Goal: Transaction & Acquisition: Purchase product/service

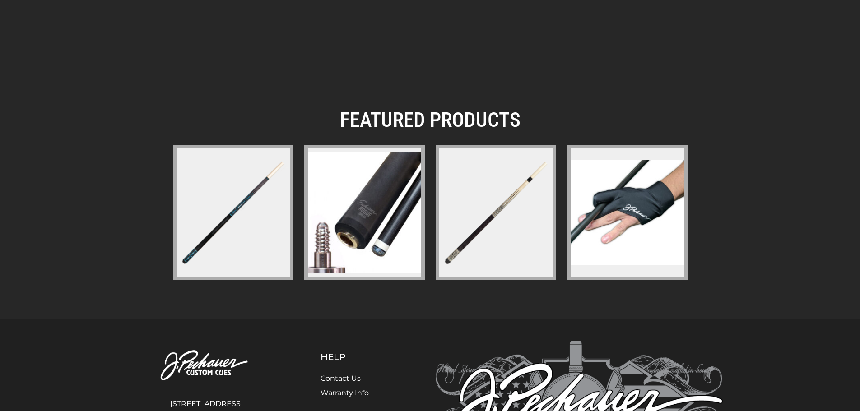
scroll to position [1255, 0]
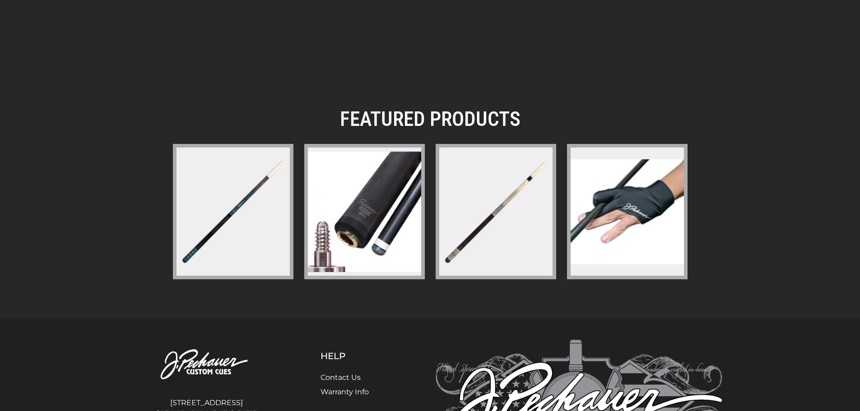
click at [237, 209] on img at bounding box center [233, 212] width 117 height 117
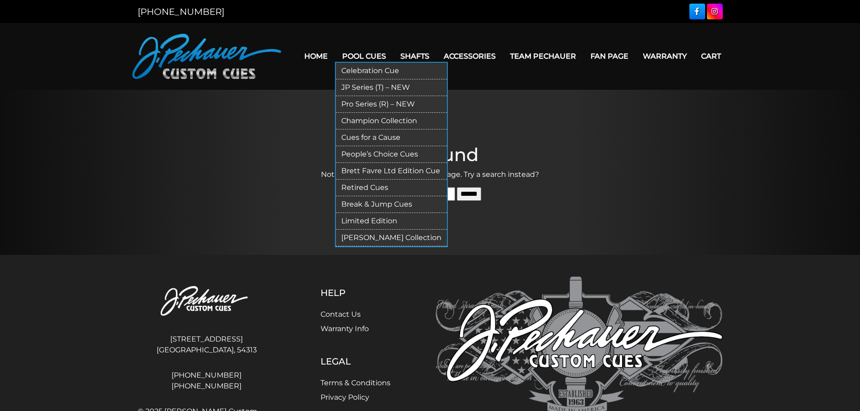
click at [375, 237] on link "[PERSON_NAME] Collection" at bounding box center [391, 238] width 111 height 17
click at [369, 56] on link "Pool Cues" at bounding box center [364, 56] width 58 height 23
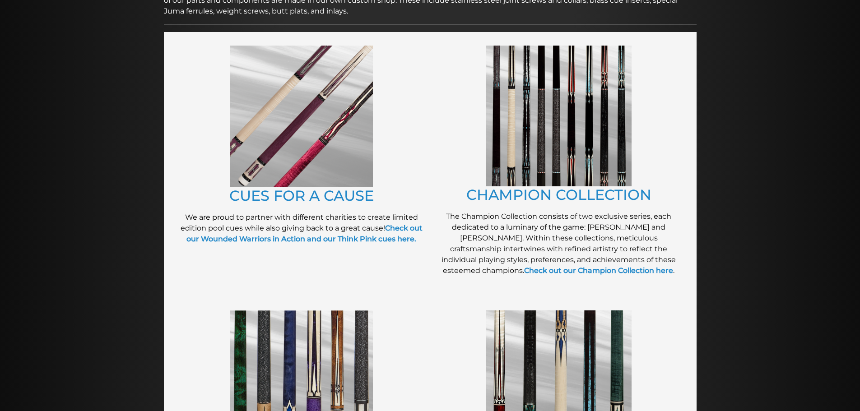
scroll to position [186, 0]
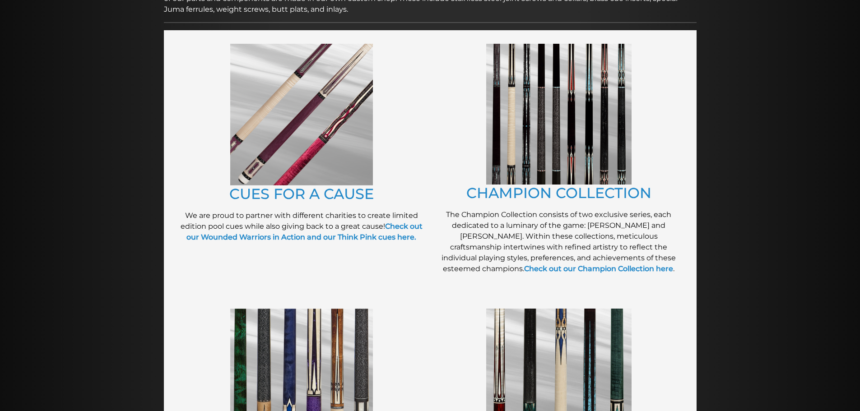
click at [581, 147] on img at bounding box center [558, 114] width 145 height 141
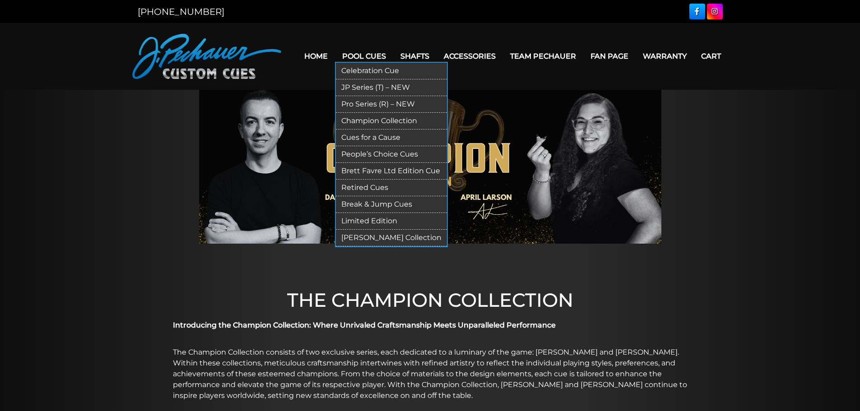
click at [360, 57] on link "Pool Cues" at bounding box center [364, 56] width 58 height 23
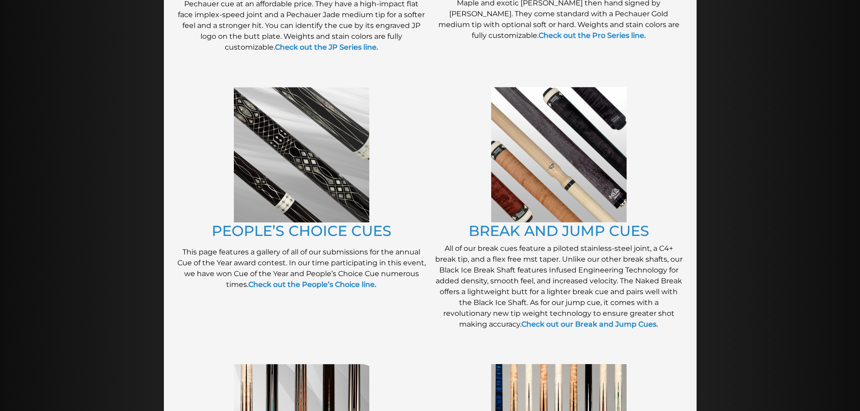
scroll to position [669, 0]
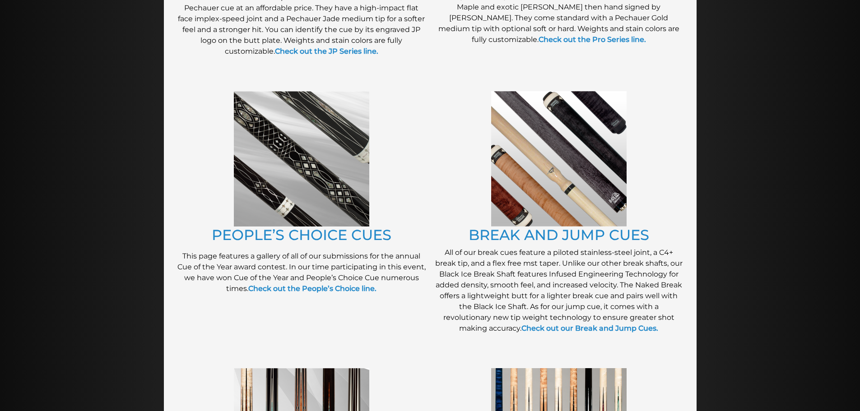
click at [351, 165] on img at bounding box center [302, 159] width 136 height 136
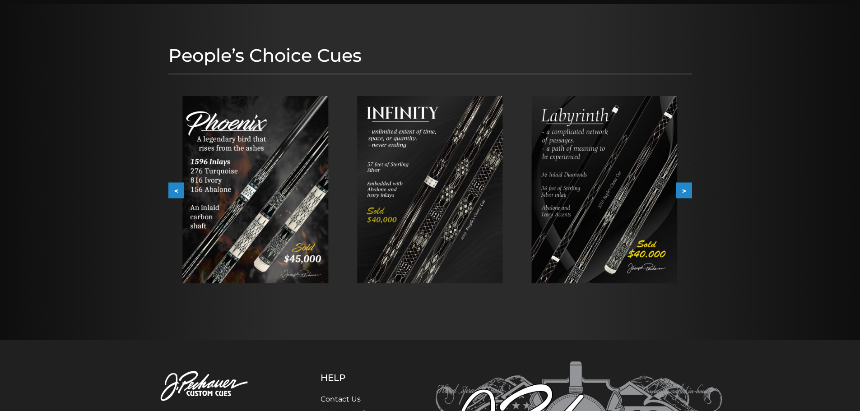
scroll to position [85, 0]
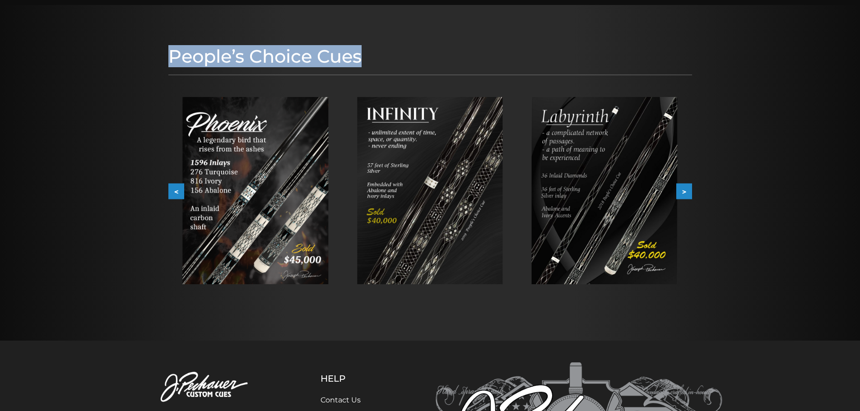
drag, startPoint x: 361, startPoint y: 58, endPoint x: 171, endPoint y: 47, distance: 190.5
click at [171, 47] on h1 "People’s Choice Cues" at bounding box center [430, 57] width 524 height 22
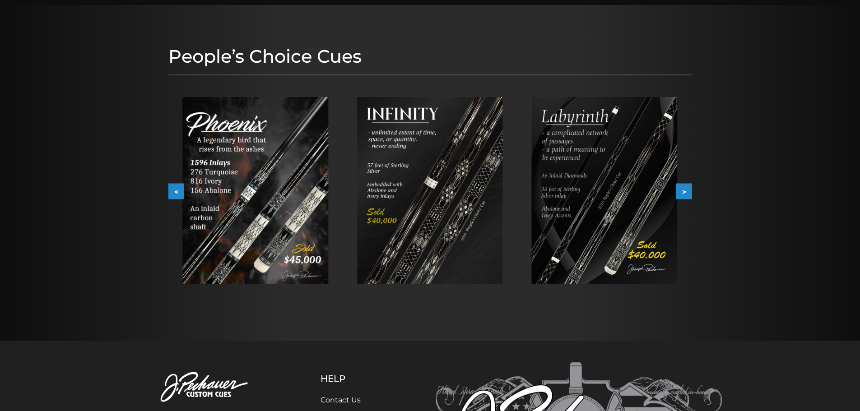
click at [172, 96] on div at bounding box center [255, 191] width 175 height 216
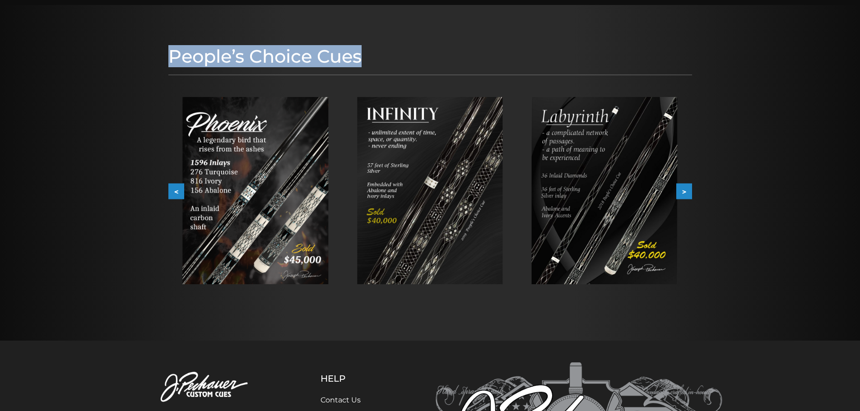
drag, startPoint x: 170, startPoint y: 61, endPoint x: 363, endPoint y: 57, distance: 192.4
click at [363, 57] on h1 "People’s Choice Cues" at bounding box center [430, 57] width 524 height 22
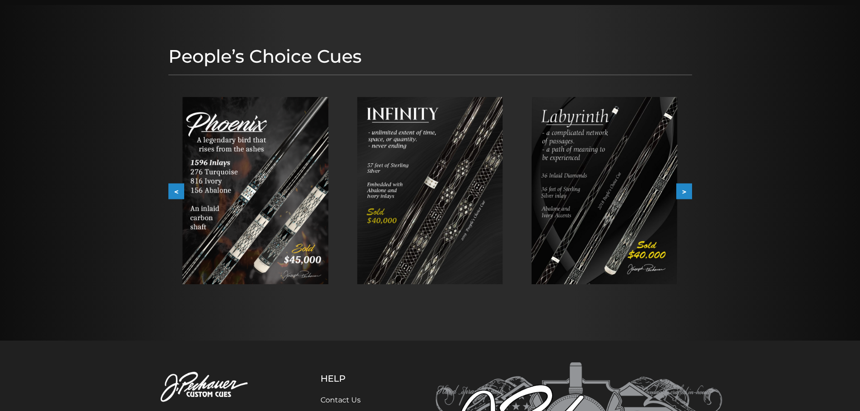
click at [377, 78] on div "People’s Choice Cues < > slide 5 to 7 of 7" at bounding box center [430, 173] width 533 height 264
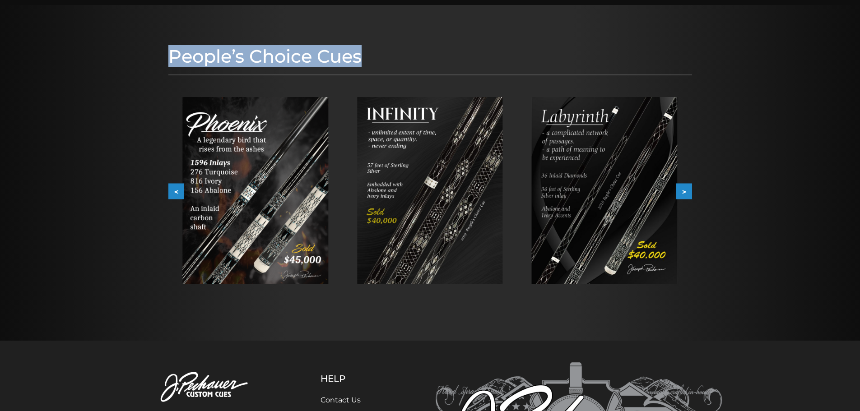
drag, startPoint x: 172, startPoint y: 56, endPoint x: 363, endPoint y: 61, distance: 191.1
click at [363, 61] on h1 "People’s Choice Cues" at bounding box center [430, 57] width 524 height 22
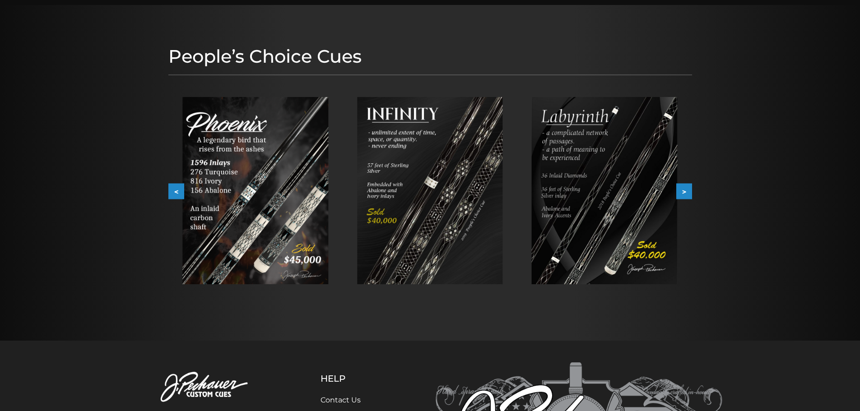
click at [366, 78] on div "People’s Choice Cues < > slide 5 to 7 of 7" at bounding box center [430, 173] width 533 height 264
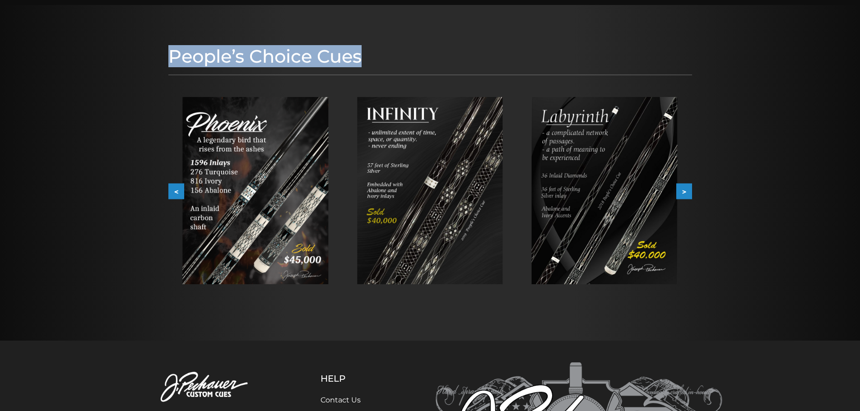
drag, startPoint x: 361, startPoint y: 59, endPoint x: 173, endPoint y: 51, distance: 188.1
click at [173, 51] on h1 "People’s Choice Cues" at bounding box center [430, 57] width 524 height 22
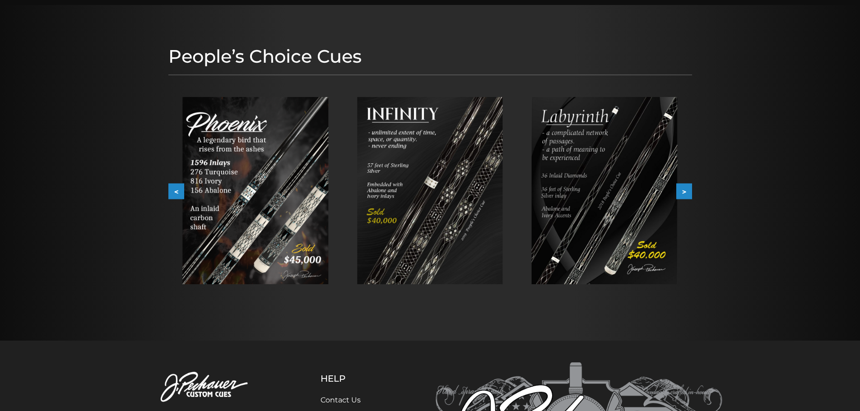
click at [167, 75] on div "People’s Choice Cues < > slide 5 to 7 of 7" at bounding box center [430, 173] width 533 height 264
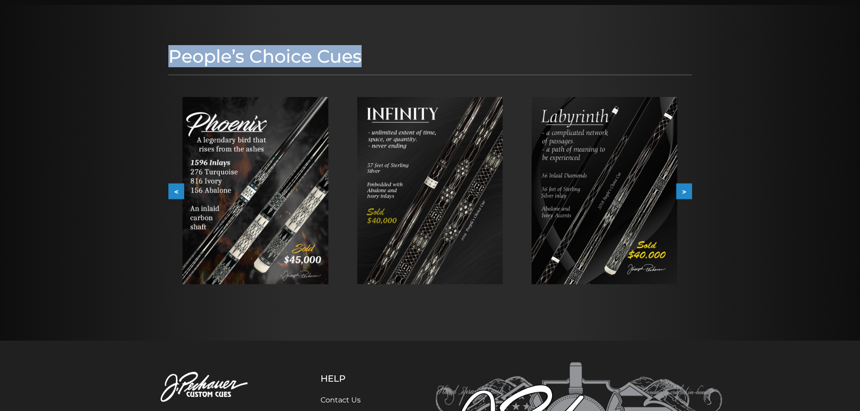
drag, startPoint x: 170, startPoint y: 61, endPoint x: 375, endPoint y: 62, distance: 204.6
click at [375, 62] on h1 "People’s Choice Cues" at bounding box center [430, 57] width 524 height 22
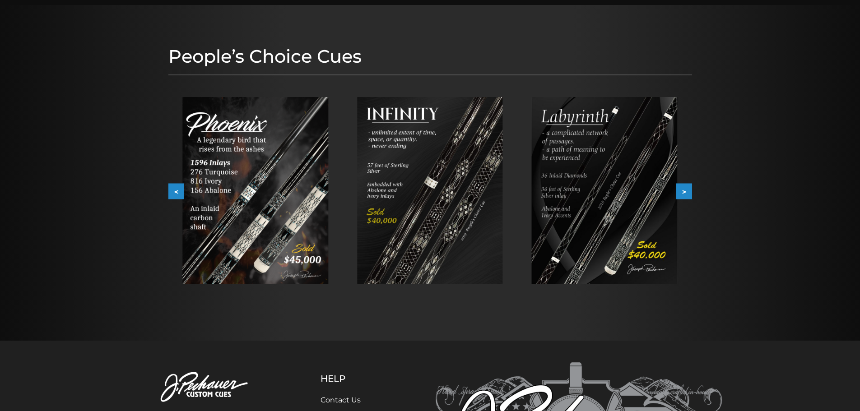
click at [368, 88] on div at bounding box center [430, 191] width 175 height 216
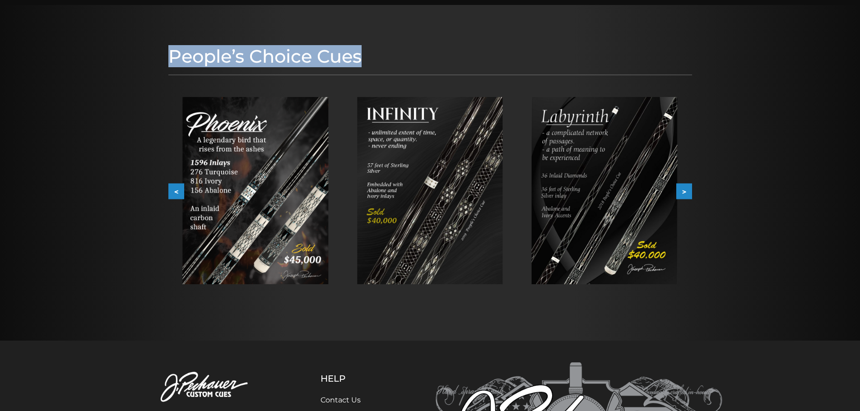
drag, startPoint x: 363, startPoint y: 60, endPoint x: 165, endPoint y: 57, distance: 198.3
click at [165, 57] on div "People’s Choice Cues < > slide 5 to 7 of 7" at bounding box center [430, 173] width 533 height 264
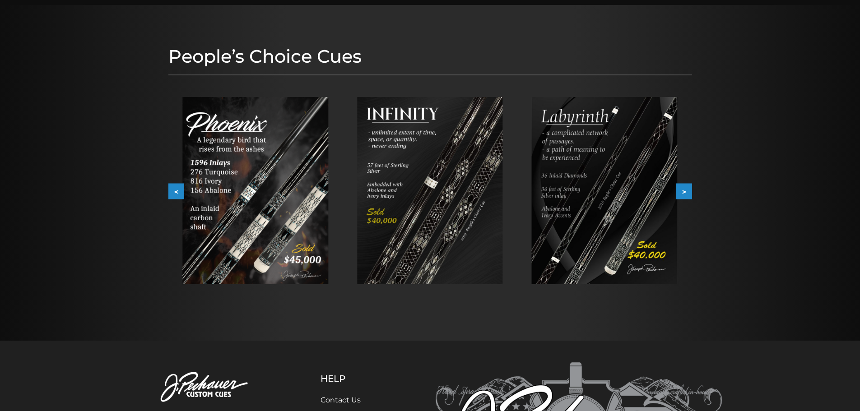
click at [154, 169] on div at bounding box center [430, 173] width 860 height 336
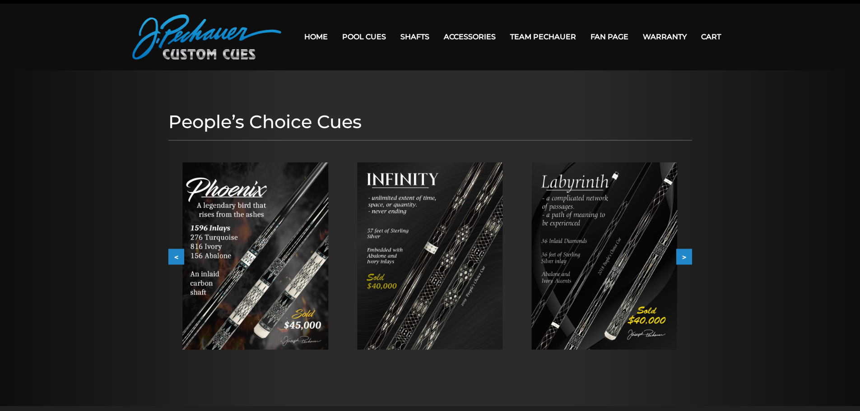
scroll to position [16, 0]
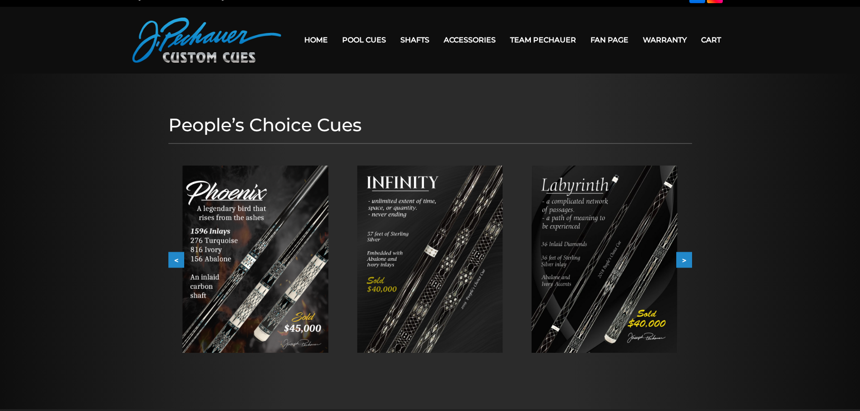
click at [235, 271] on img at bounding box center [255, 259] width 146 height 187
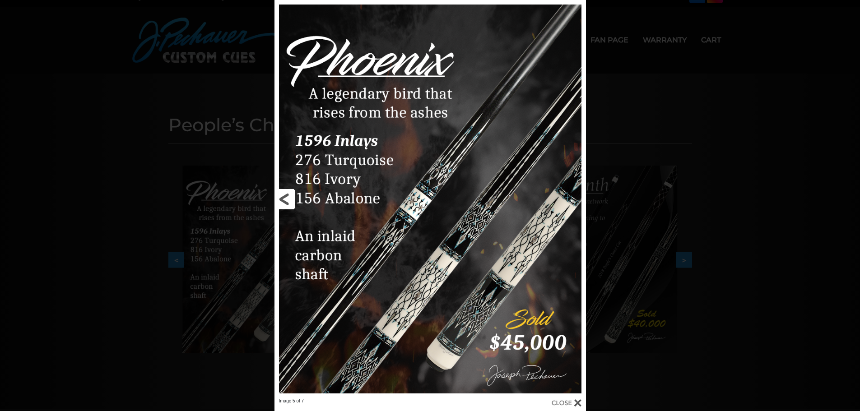
click at [286, 195] on link at bounding box center [345, 199] width 140 height 398
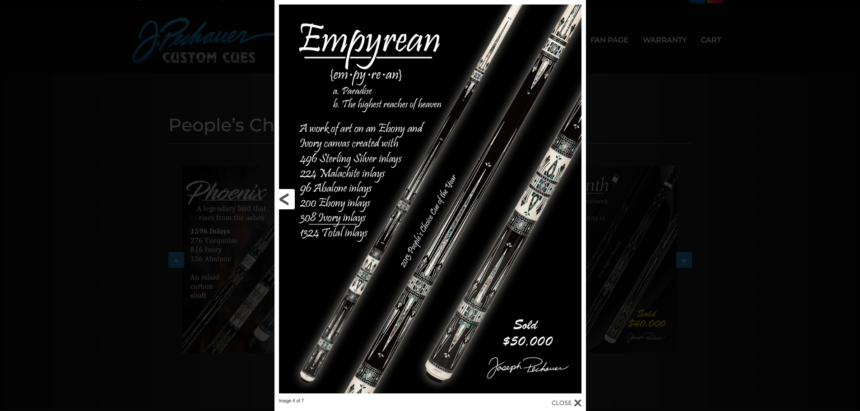
click at [287, 198] on link at bounding box center [345, 199] width 140 height 398
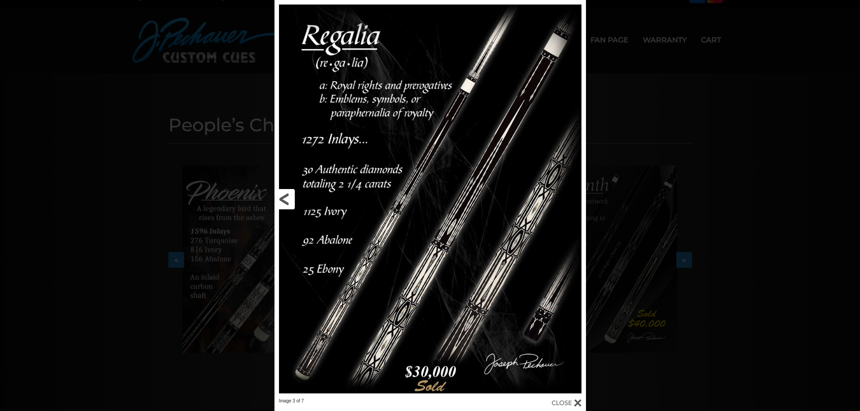
click at [288, 199] on link at bounding box center [345, 199] width 140 height 398
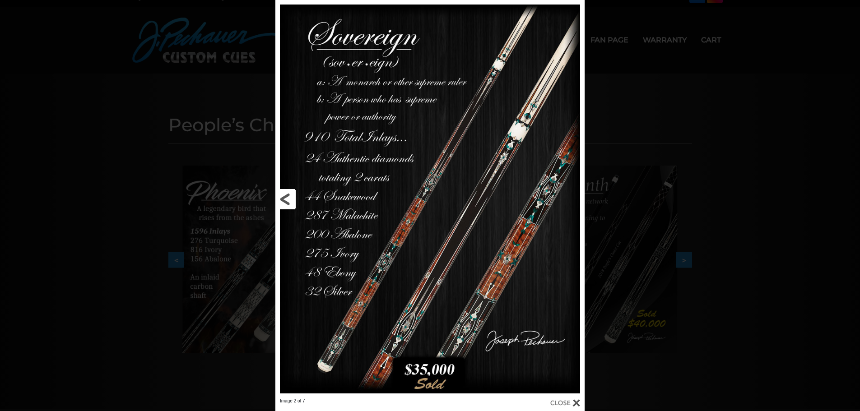
click at [288, 199] on link at bounding box center [345, 199] width 139 height 398
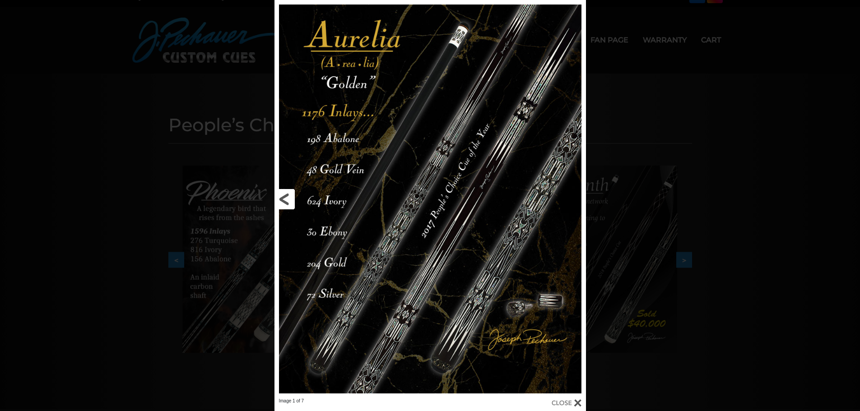
click at [288, 199] on link at bounding box center [345, 199] width 140 height 398
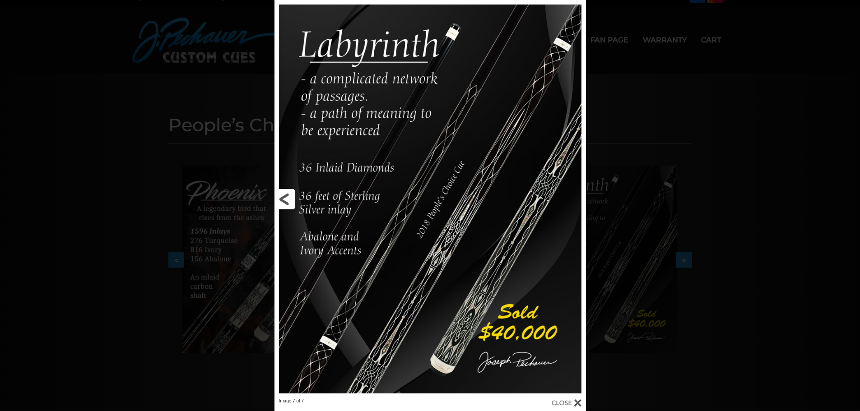
click at [287, 195] on link at bounding box center [345, 199] width 140 height 398
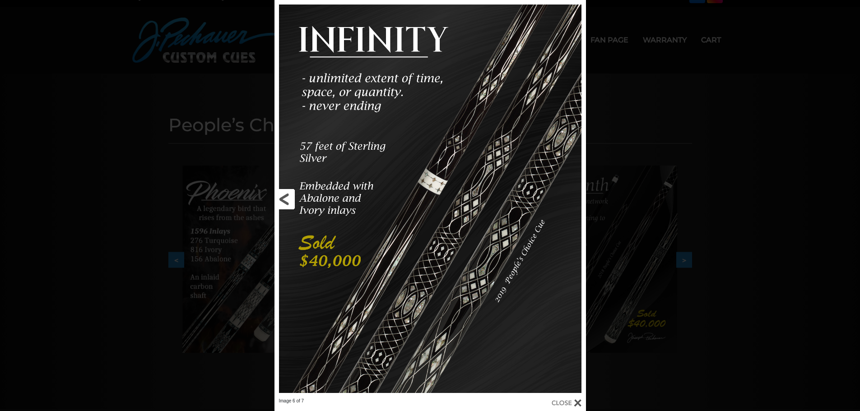
click at [287, 195] on link at bounding box center [345, 199] width 140 height 398
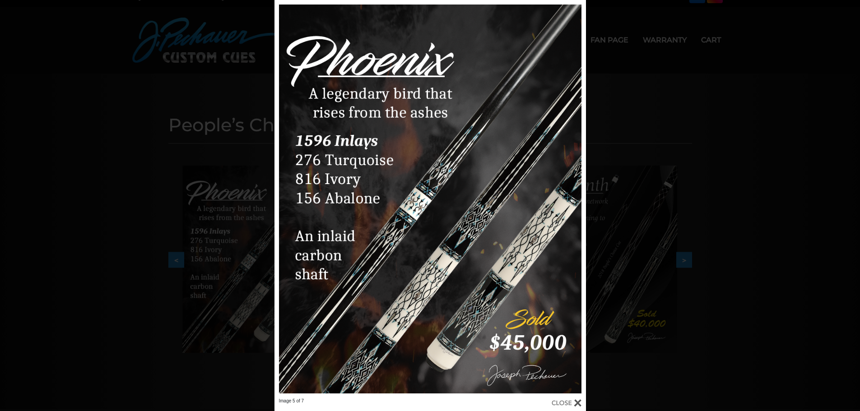
click at [226, 253] on div "Image 5 of 7" at bounding box center [430, 205] width 860 height 411
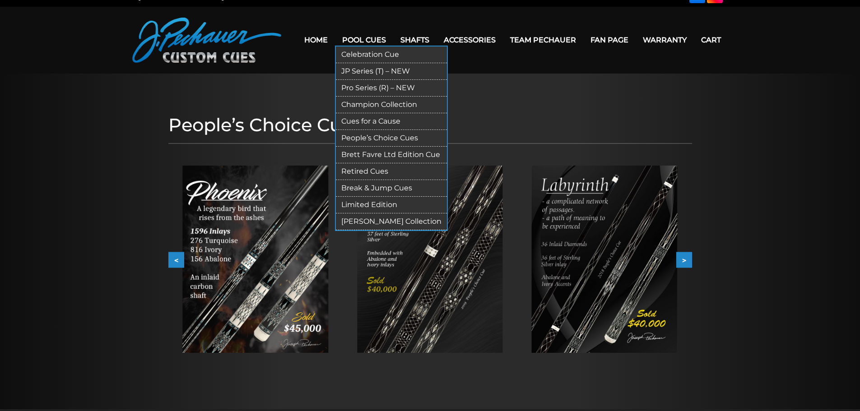
click at [370, 41] on link "Pool Cues" at bounding box center [364, 39] width 58 height 23
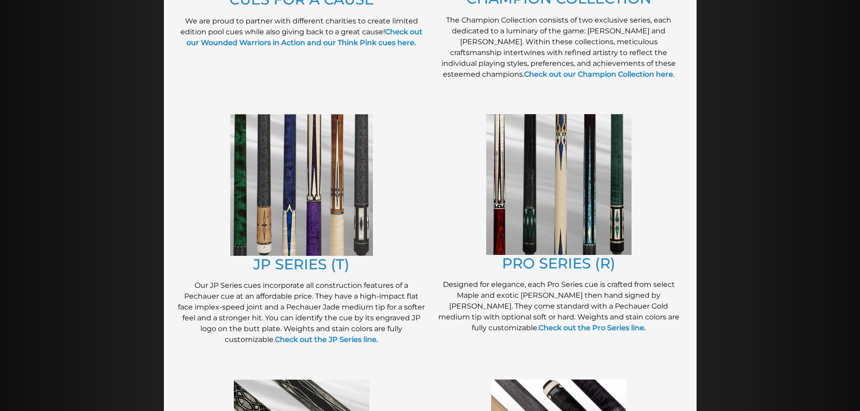
scroll to position [380, 0]
click at [290, 261] on link "JP SERIES (T)" at bounding box center [301, 265] width 96 height 18
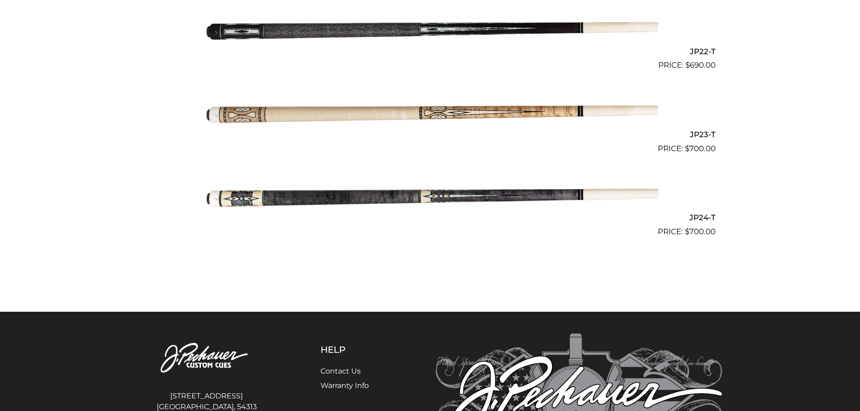
scroll to position [2051, 0]
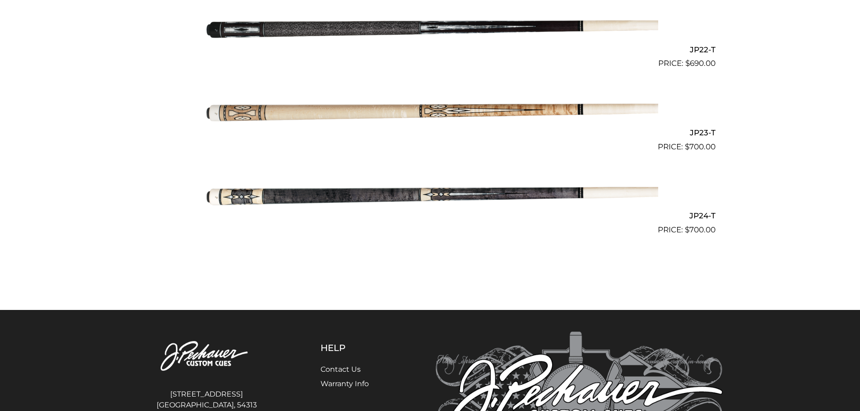
click at [546, 190] on img at bounding box center [430, 195] width 456 height 76
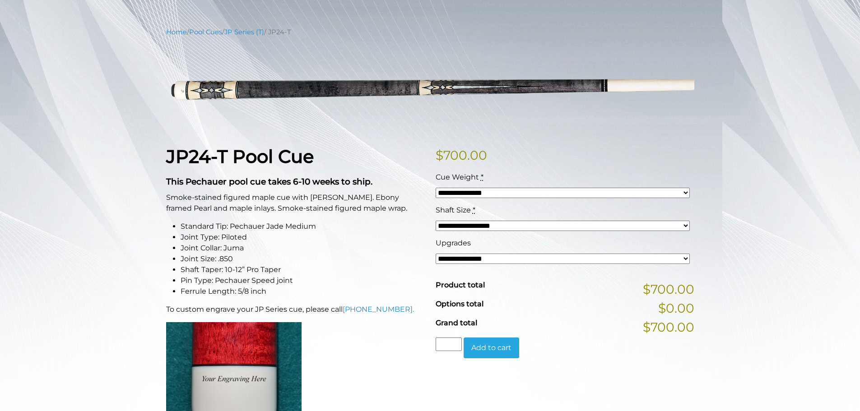
scroll to position [91, 0]
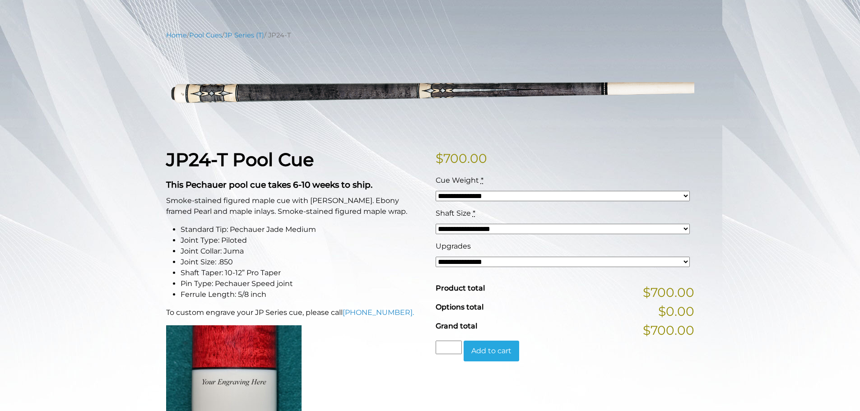
click at [652, 200] on select "**********" at bounding box center [563, 196] width 254 height 10
select select "*****"
click at [436, 191] on select "**********" at bounding box center [563, 196] width 254 height 10
click at [622, 232] on select "**********" at bounding box center [563, 229] width 254 height 10
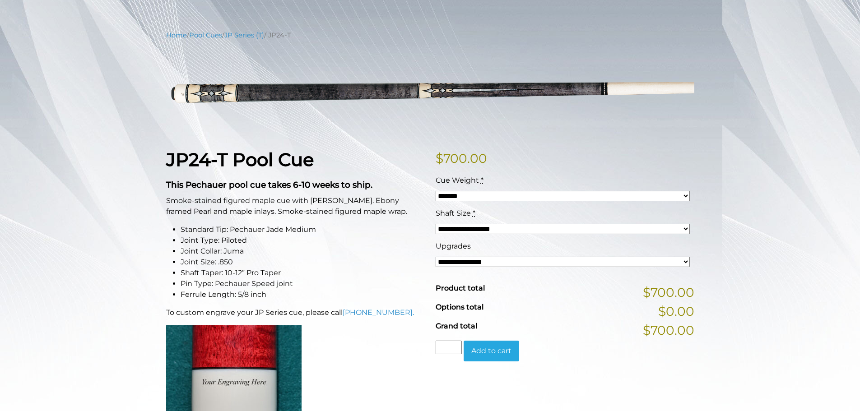
click at [594, 263] on select "**********" at bounding box center [563, 262] width 254 height 10
click at [596, 264] on select "**********" at bounding box center [563, 262] width 254 height 10
